Goal: Information Seeking & Learning: Find specific fact

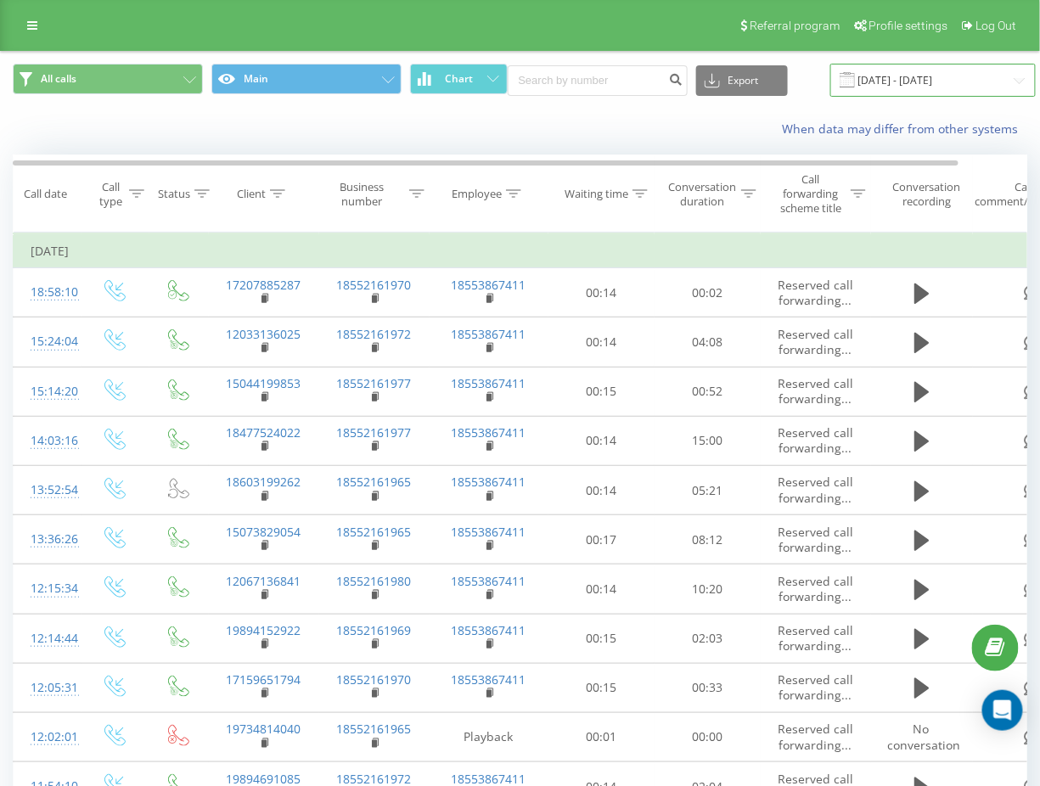
click at [887, 81] on input "[DATE] - [DATE]" at bounding box center [932, 80] width 205 height 33
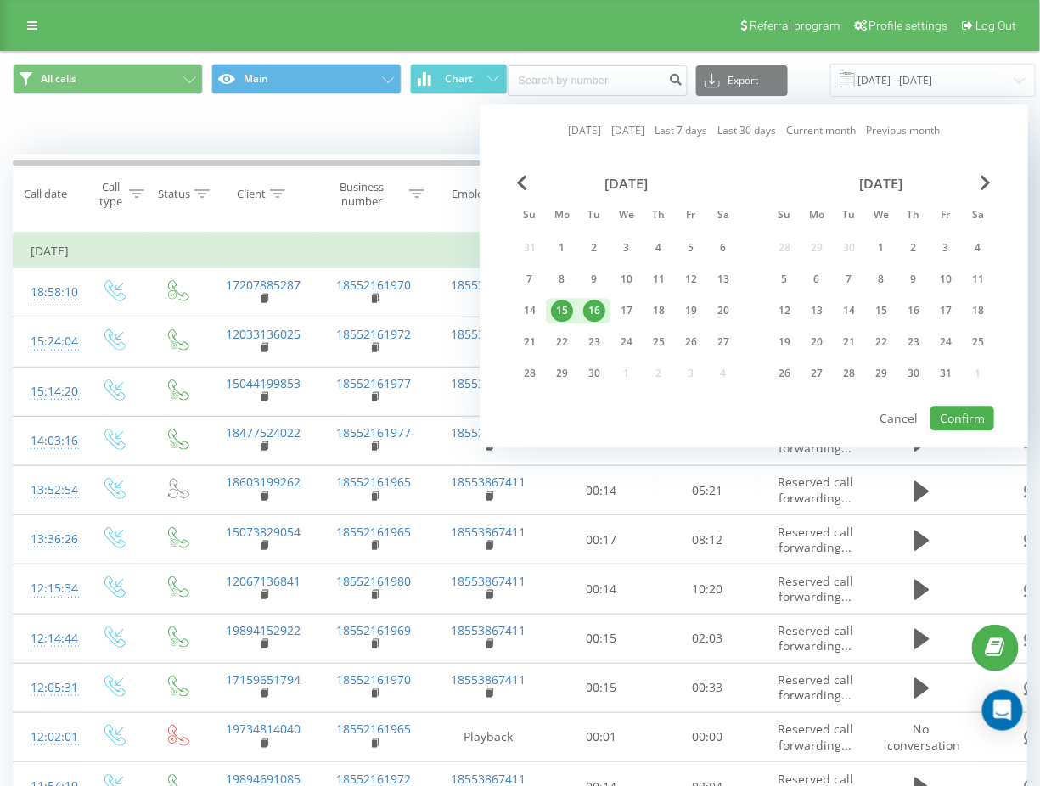
click at [577, 127] on link "[DATE]" at bounding box center [584, 131] width 33 height 16
click at [580, 126] on link "[DATE]" at bounding box center [584, 131] width 33 height 16
click at [942, 414] on button "Confirm" at bounding box center [963, 418] width 64 height 25
type input "[DATE] - [DATE]"
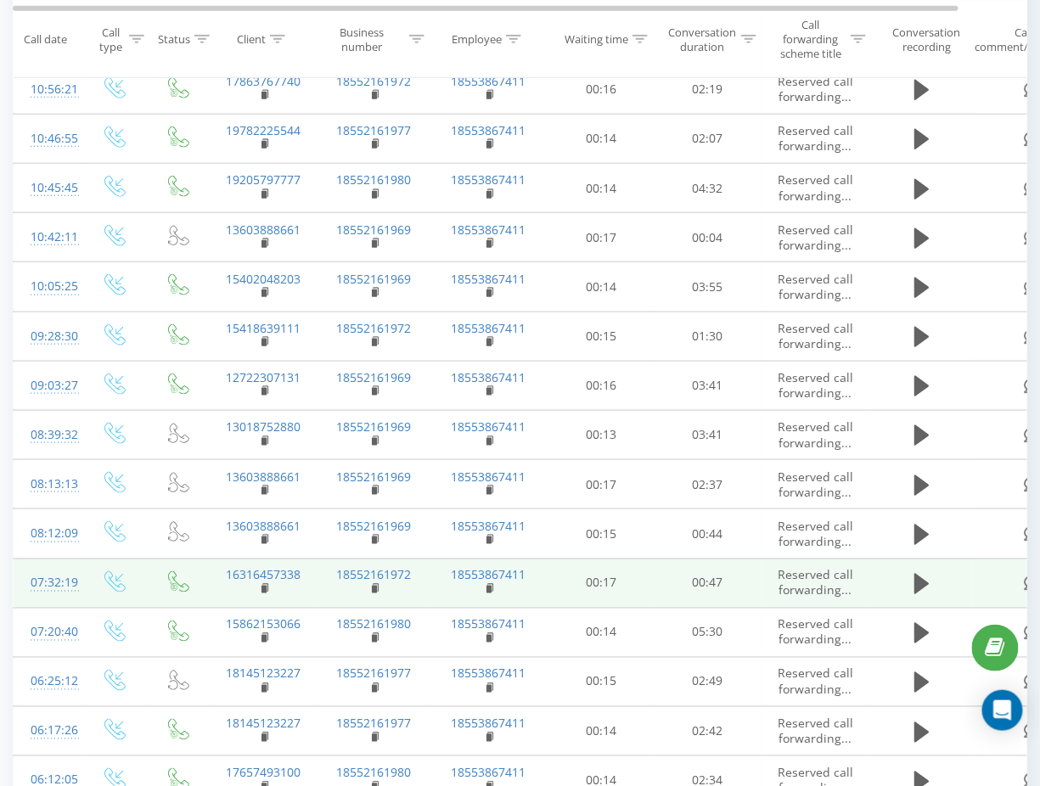
scroll to position [436, 0]
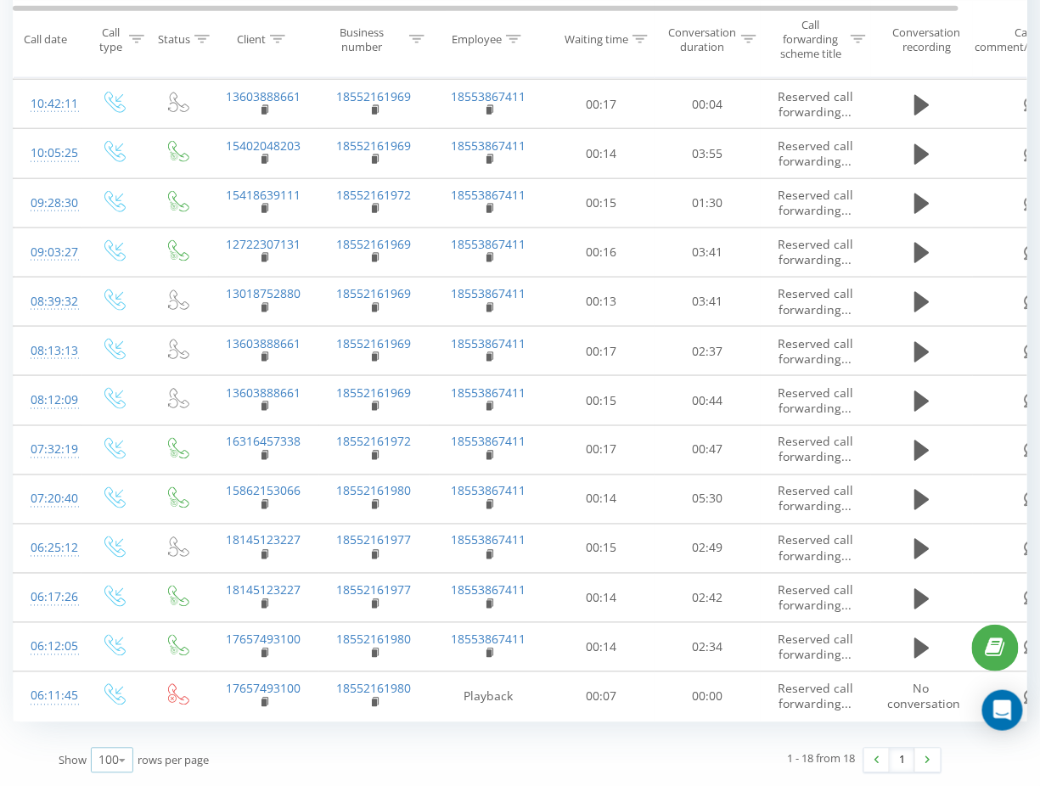
click at [110, 762] on icon at bounding box center [122, 761] width 25 height 33
click at [116, 735] on span "100" at bounding box center [109, 737] width 20 height 16
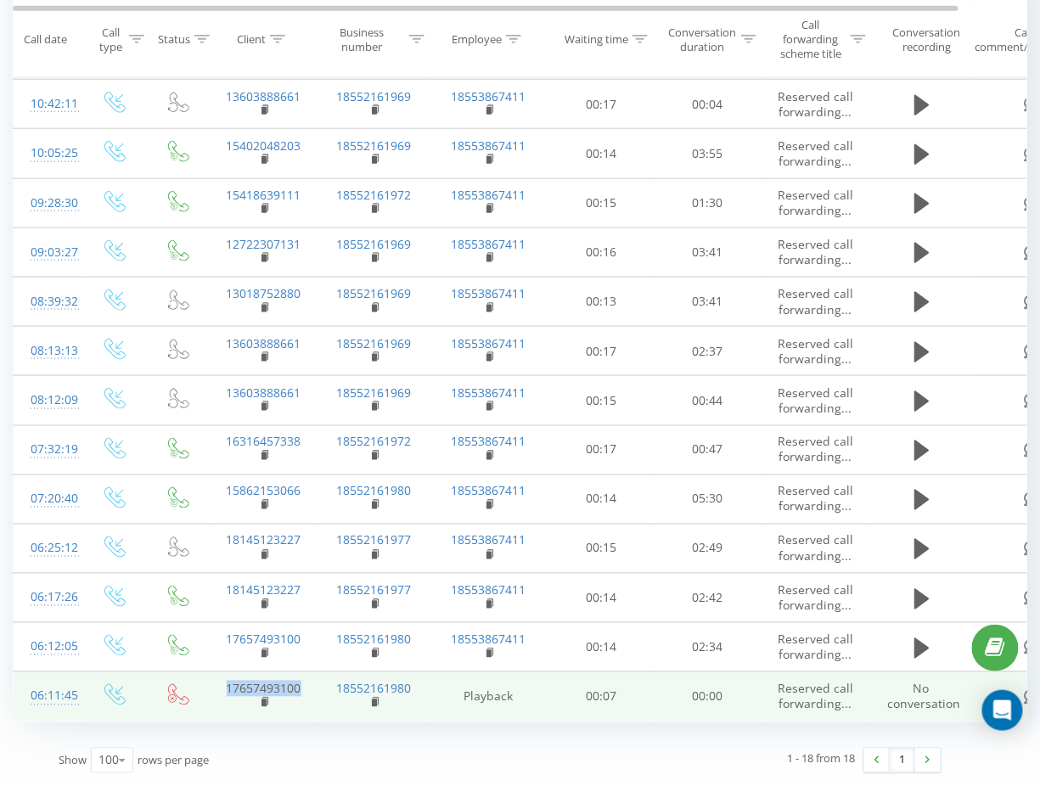
drag, startPoint x: 305, startPoint y: 692, endPoint x: 226, endPoint y: 693, distance: 79.0
click at [226, 693] on td "17657493100" at bounding box center [264, 697] width 110 height 49
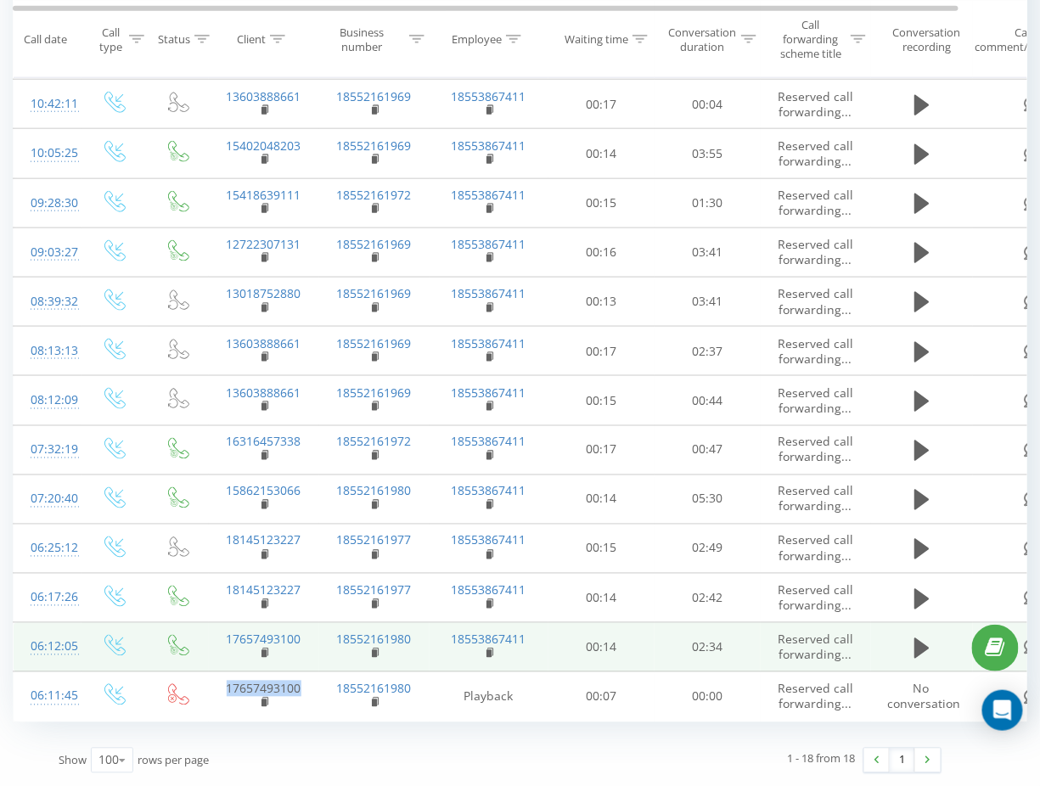
copy link "17657493100"
